Goal: Task Accomplishment & Management: Use online tool/utility

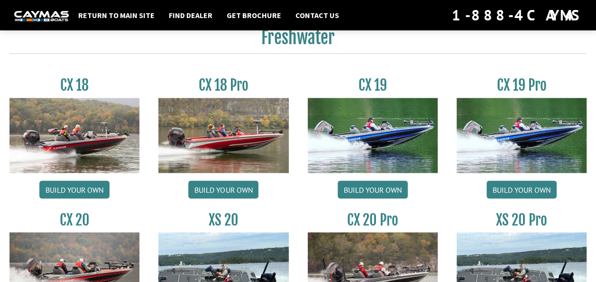
scroll to position [761, 0]
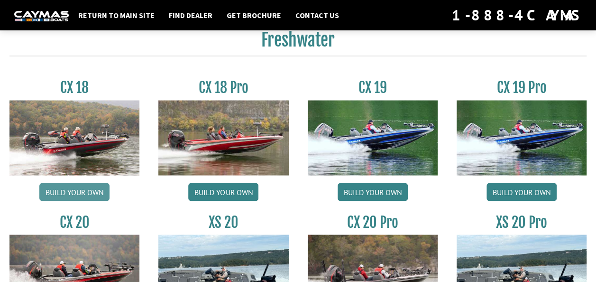
click at [78, 190] on link "Build your own" at bounding box center [74, 192] width 70 height 18
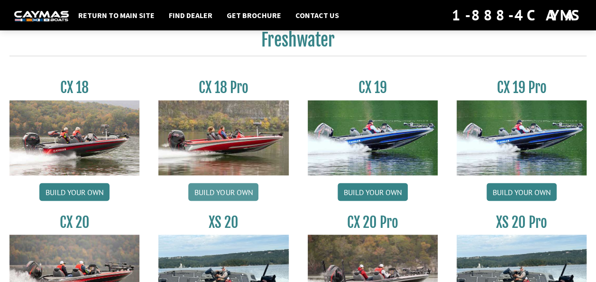
click at [218, 191] on link "Build your own" at bounding box center [223, 192] width 70 height 18
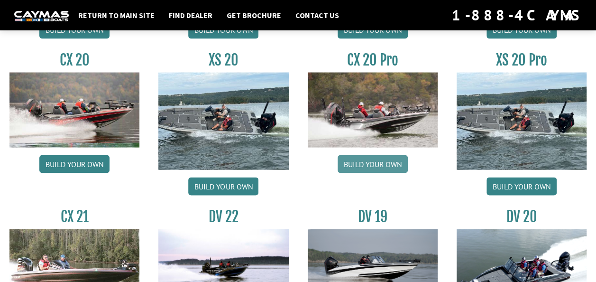
scroll to position [924, 0]
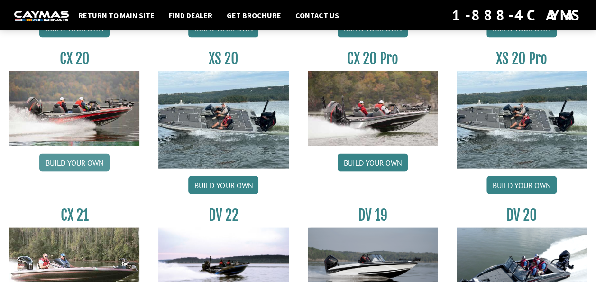
click at [90, 160] on link "Build your own" at bounding box center [74, 163] width 70 height 18
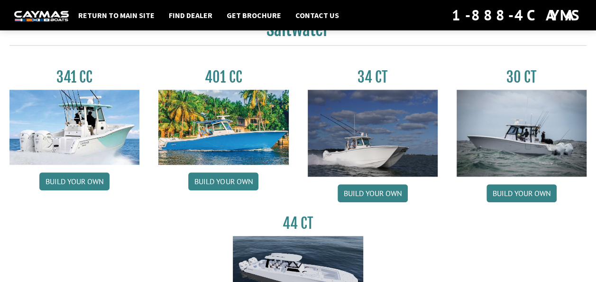
scroll to position [426, 0]
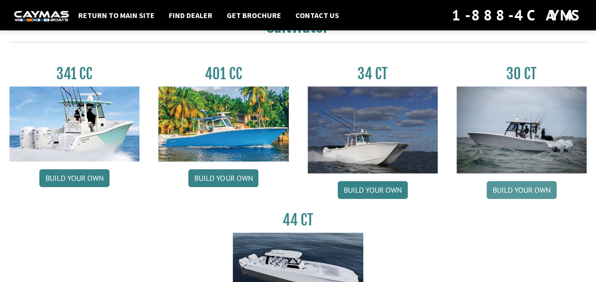
click at [535, 189] on link "Build your own" at bounding box center [522, 190] width 70 height 18
click at [282, 245] on img at bounding box center [298, 271] width 130 height 79
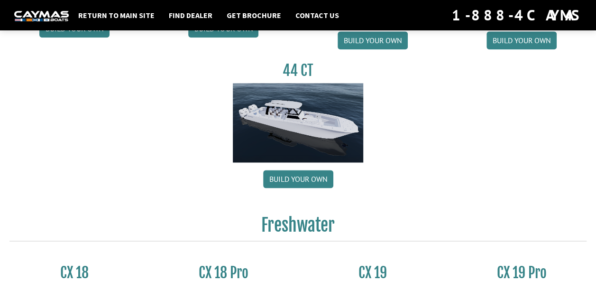
scroll to position [588, 0]
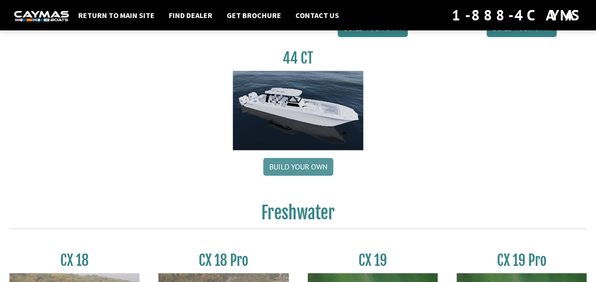
click at [308, 162] on link "Build your own" at bounding box center [298, 167] width 70 height 18
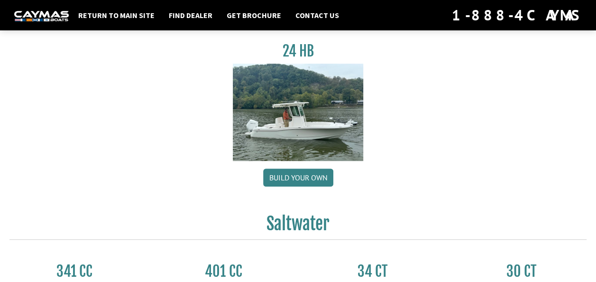
scroll to position [268, 0]
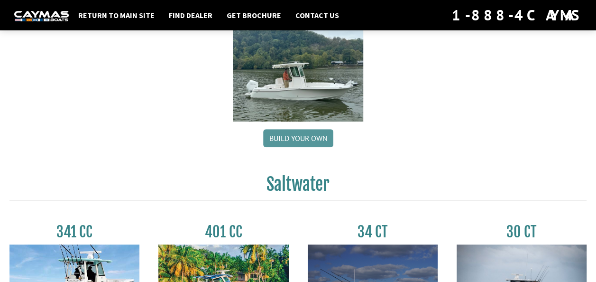
click at [316, 132] on link "Build your own" at bounding box center [298, 138] width 70 height 18
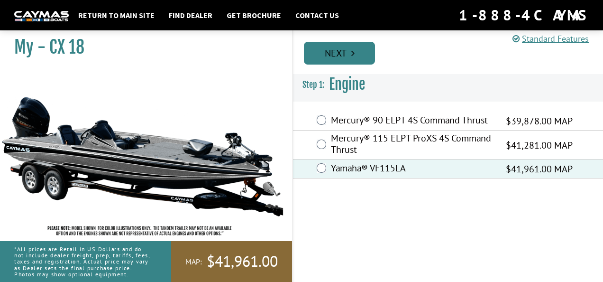
click at [352, 52] on icon "Pagination" at bounding box center [353, 52] width 3 height 9
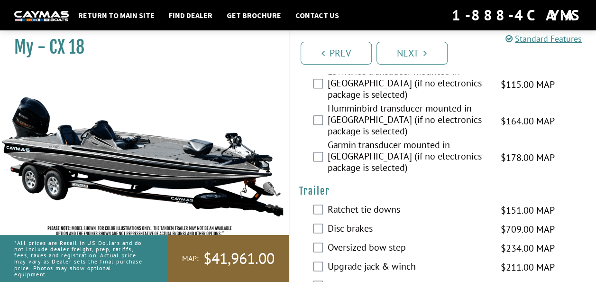
scroll to position [528, 0]
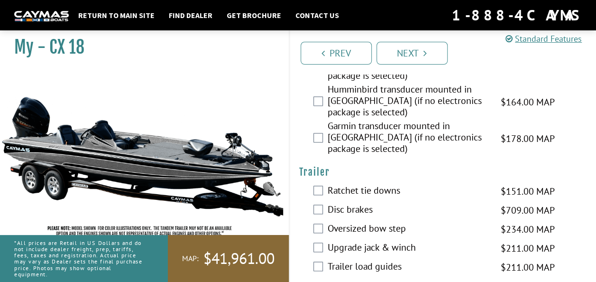
click at [405, 204] on label "Disc brakes" at bounding box center [408, 211] width 161 height 14
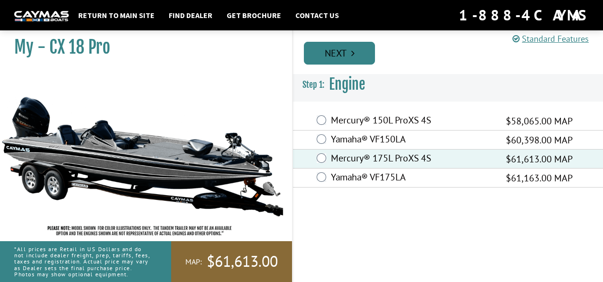
click at [343, 51] on link "Next" at bounding box center [339, 53] width 71 height 23
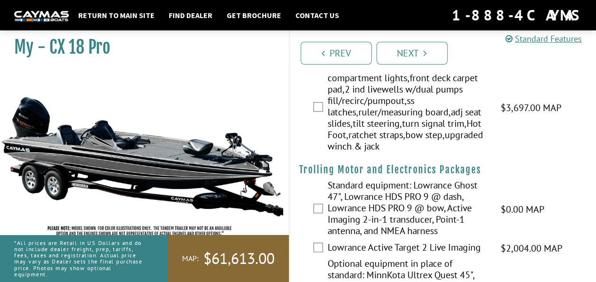
scroll to position [296, 0]
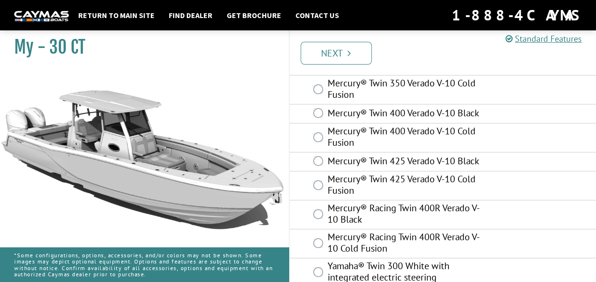
scroll to position [95, 0]
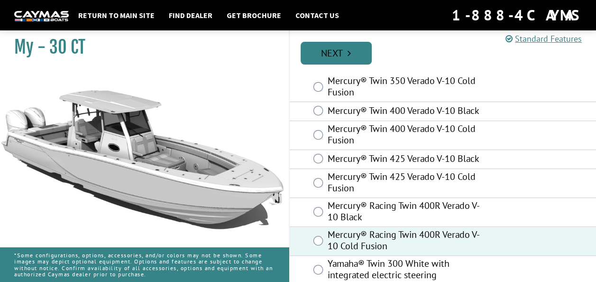
click at [328, 49] on link "Next" at bounding box center [336, 53] width 71 height 23
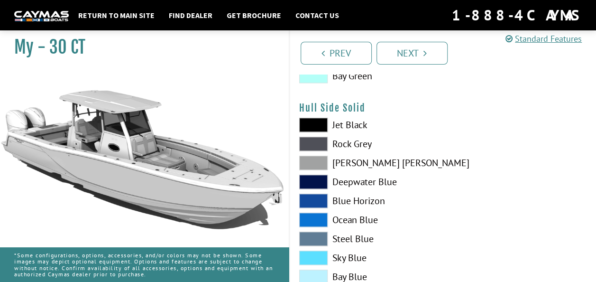
scroll to position [0, 0]
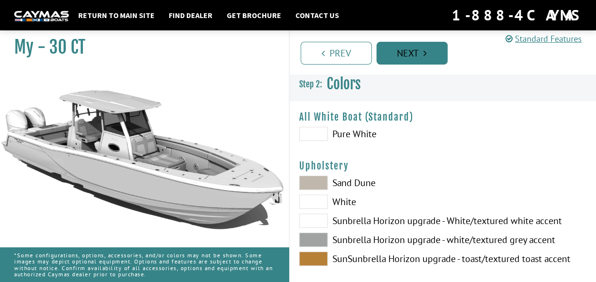
click at [421, 53] on link "Next" at bounding box center [412, 53] width 71 height 23
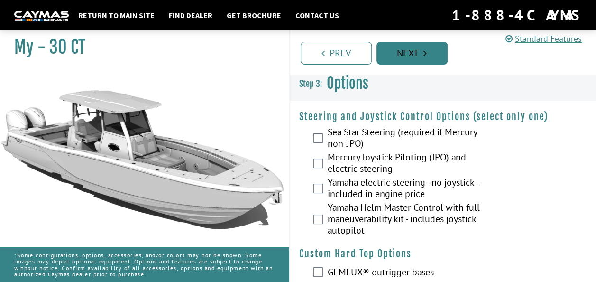
click at [424, 54] on icon "Pagination" at bounding box center [425, 52] width 3 height 9
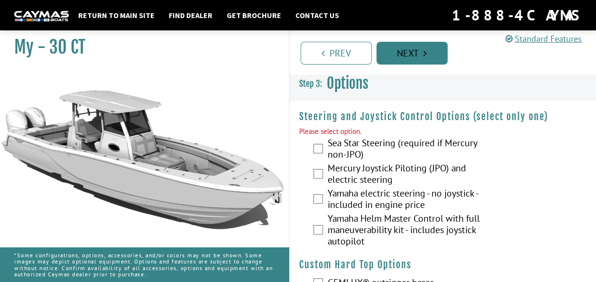
click at [424, 54] on icon "Pagination" at bounding box center [425, 52] width 3 height 9
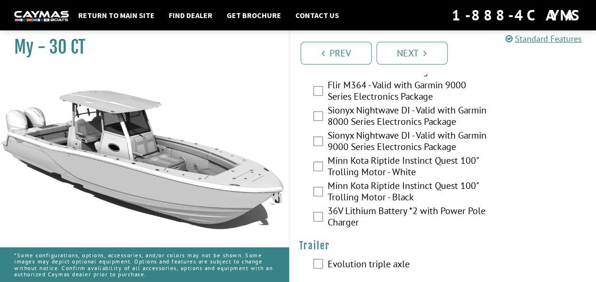
scroll to position [2686, 0]
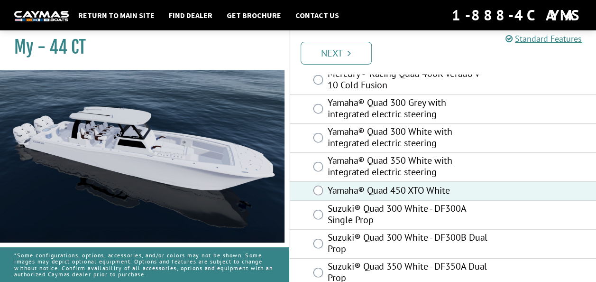
scroll to position [222, 0]
